Goal: Register for event/course

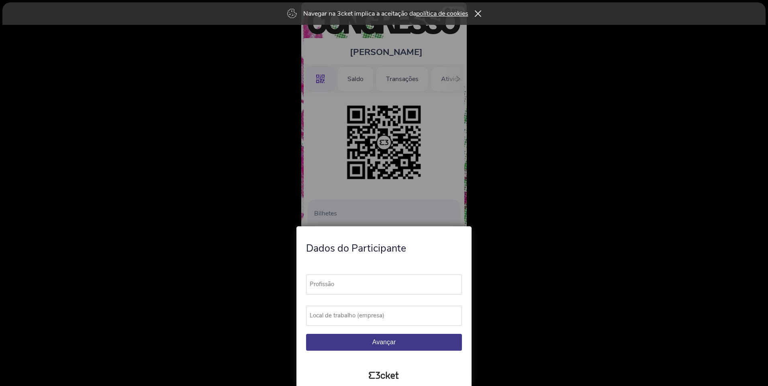
click at [351, 281] on label "Profissão" at bounding box center [387, 285] width 163 height 20
click at [351, 281] on input "Profissão" at bounding box center [384, 285] width 156 height 20
click at [356, 285] on label "Profissão" at bounding box center [387, 285] width 163 height 20
click at [356, 285] on input "Profissão" at bounding box center [384, 285] width 156 height 20
type input "Chefe de Divisão de Turismo e Gestão de Eventos"
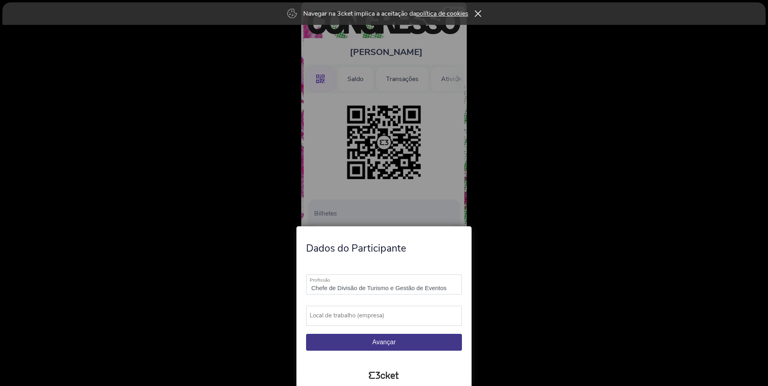
click at [336, 311] on label "Local de trabalho (empresa)" at bounding box center [387, 316] width 163 height 20
click at [336, 311] on input "Local de trabalho (empresa)" at bounding box center [384, 316] width 156 height 20
type input "Município de Oeiras"
click at [404, 343] on button "Avançar" at bounding box center [384, 342] width 156 height 17
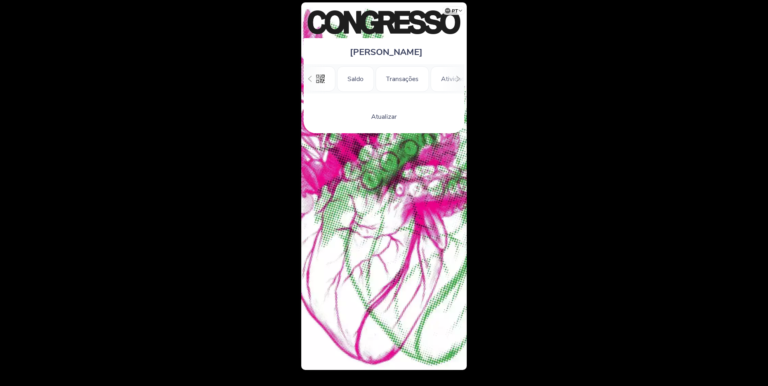
scroll to position [0, 72]
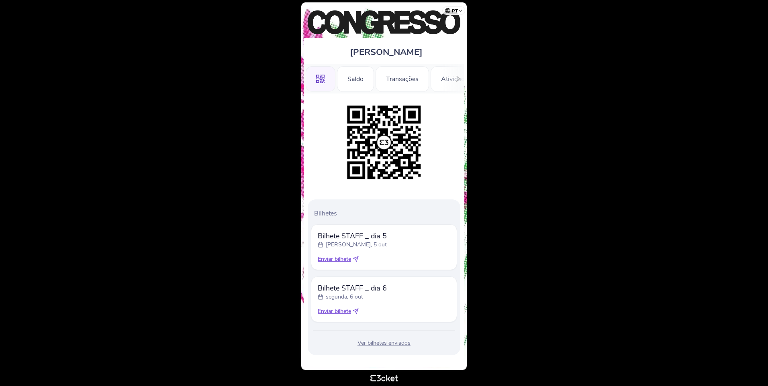
click at [357, 313] on icon at bounding box center [356, 311] width 6 height 6
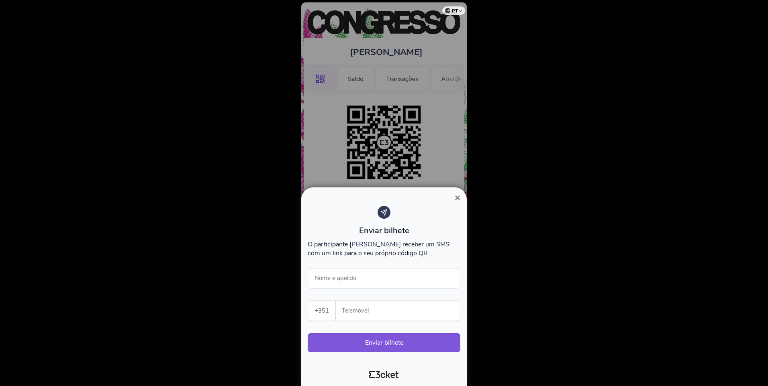
click at [452, 199] on button "×" at bounding box center [457, 198] width 18 height 10
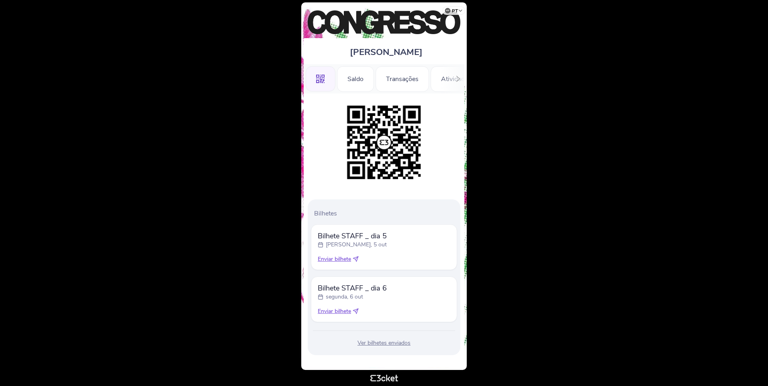
click at [356, 260] on icon at bounding box center [356, 259] width 6 height 6
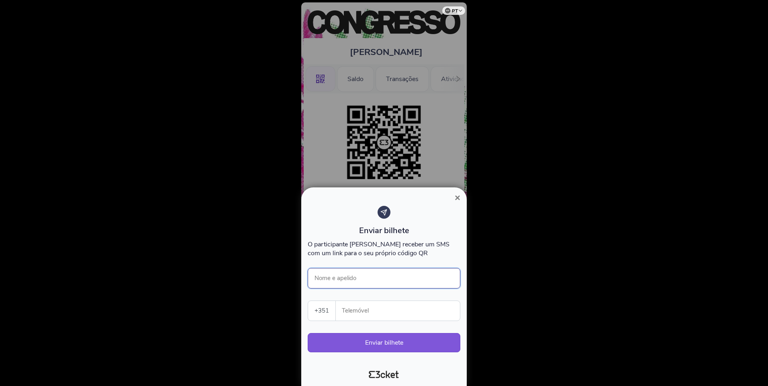
click at [374, 277] on input "Nome e apelido" at bounding box center [384, 278] width 153 height 20
type input "M"
type input "[PERSON_NAME]"
click at [541, 277] on div at bounding box center [384, 193] width 768 height 386
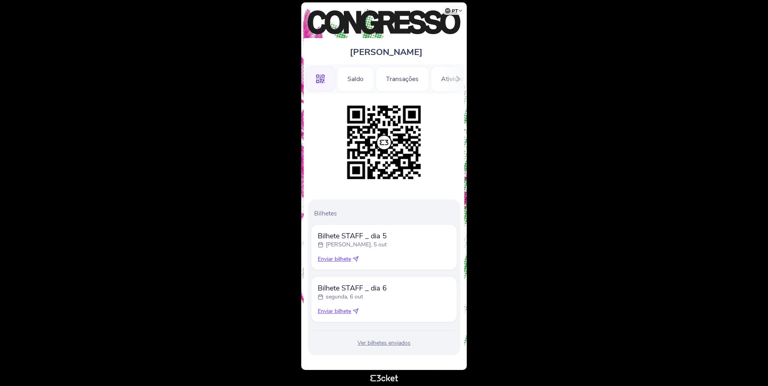
click at [356, 261] on icon at bounding box center [356, 259] width 6 height 6
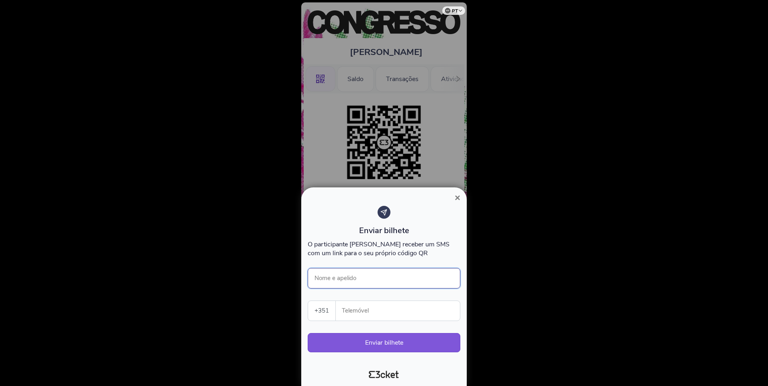
click at [358, 275] on input "Nome e apelido" at bounding box center [384, 278] width 153 height 20
type input "Eduarda Oliveira"
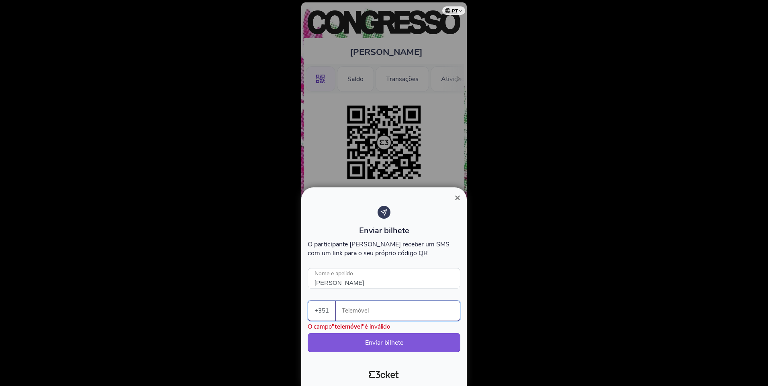
click at [359, 310] on input "Telemóvel" at bounding box center [401, 311] width 118 height 20
type input "939042604"
click at [415, 345] on button "Enviar bilhete" at bounding box center [384, 342] width 153 height 19
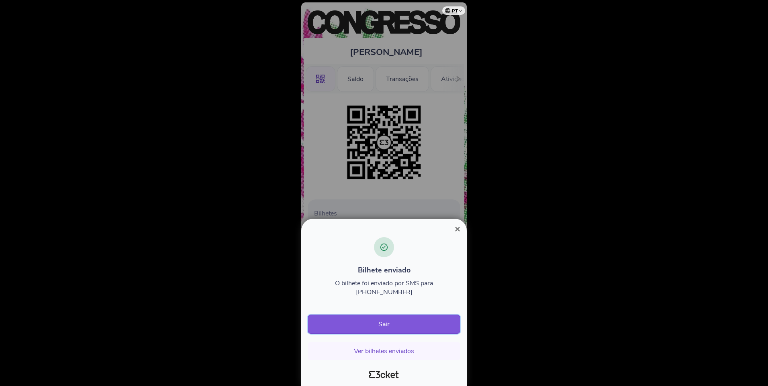
click at [412, 325] on button "Sair" at bounding box center [384, 324] width 153 height 19
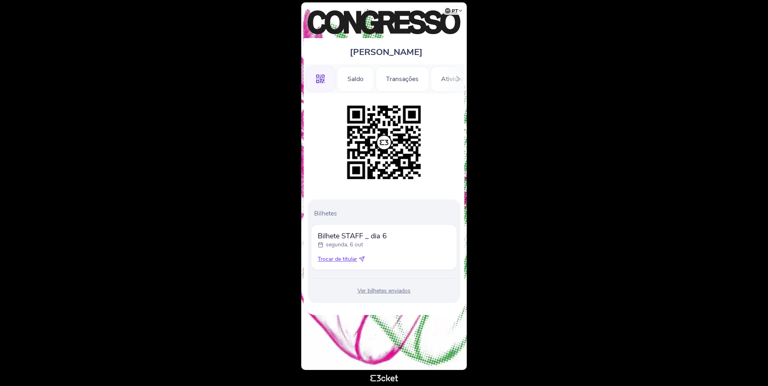
click at [365, 259] on icon at bounding box center [362, 259] width 6 height 6
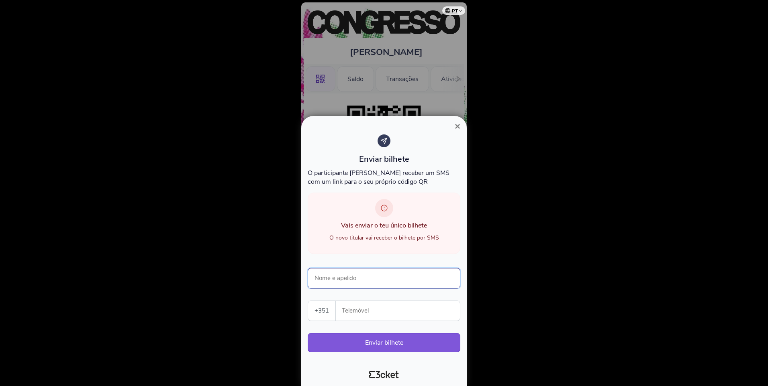
click at [349, 281] on input "Nome e apelido" at bounding box center [384, 278] width 153 height 20
type input "[PERSON_NAME]"
click at [382, 315] on input "Telemóvel" at bounding box center [401, 311] width 118 height 20
type input "939042604"
click at [410, 341] on button "Enviar bilhete" at bounding box center [384, 342] width 153 height 19
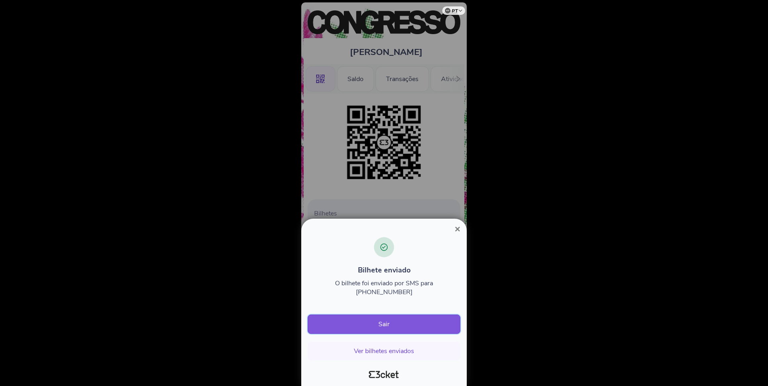
click at [406, 329] on button "Sair" at bounding box center [384, 324] width 153 height 19
